Goal: Task Accomplishment & Management: Use online tool/utility

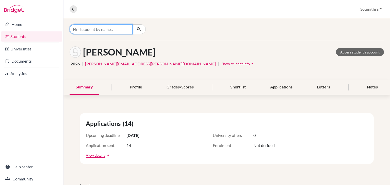
click at [111, 29] on input "Find student by name..." at bounding box center [101, 29] width 63 height 10
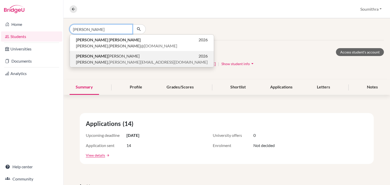
type input "[PERSON_NAME]"
click at [106, 55] on p "Aadya Salwan 2026" at bounding box center [142, 56] width 132 height 6
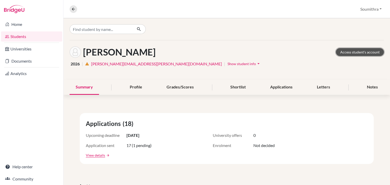
click at [358, 51] on link "Access student's account" at bounding box center [360, 52] width 48 height 8
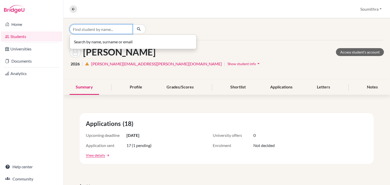
click at [109, 29] on input "Find student by name..." at bounding box center [101, 29] width 63 height 10
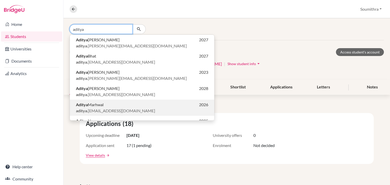
type input "aditya"
click at [111, 105] on p "Aditya Marhwal 2026" at bounding box center [142, 105] width 132 height 6
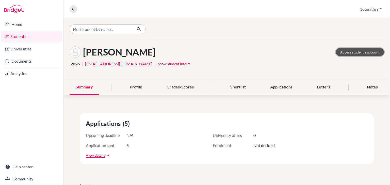
click at [354, 51] on link "Access student's account" at bounding box center [360, 52] width 48 height 8
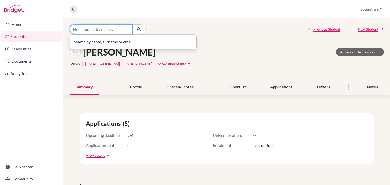
click at [114, 28] on input "Find student by name..." at bounding box center [101, 29] width 63 height 10
type input "a"
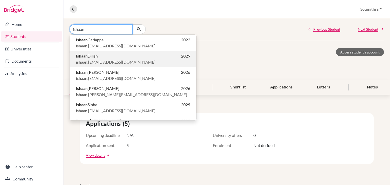
scroll to position [3, 0]
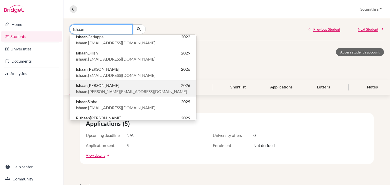
type input "ishaan"
click at [121, 86] on p "Ishaan Roy 2026" at bounding box center [133, 85] width 114 height 6
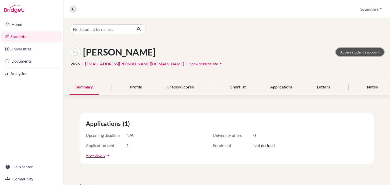
click at [358, 51] on link "Access student's account" at bounding box center [360, 52] width 48 height 8
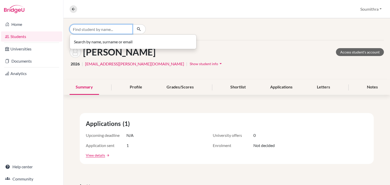
click at [106, 31] on input "Find student by name..." at bounding box center [101, 29] width 63 height 10
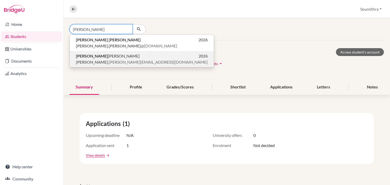
type input "[PERSON_NAME]"
click at [118, 56] on p "Aadya Salwan 2026" at bounding box center [142, 56] width 132 height 6
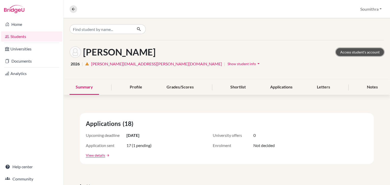
click at [353, 52] on link "Access student's account" at bounding box center [360, 52] width 48 height 8
